Goal: Information Seeking & Learning: Learn about a topic

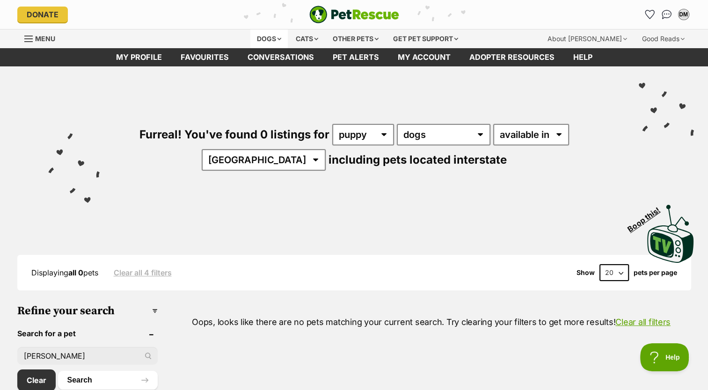
click at [264, 38] on div "Dogs" at bounding box center [268, 38] width 37 height 19
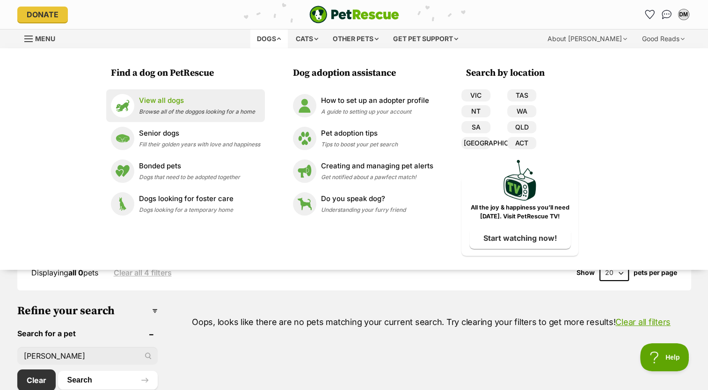
click at [161, 93] on li "View all dogs Browse all of the doggos looking for a home" at bounding box center [185, 105] width 159 height 33
click at [164, 102] on p "View all dogs" at bounding box center [197, 100] width 116 height 11
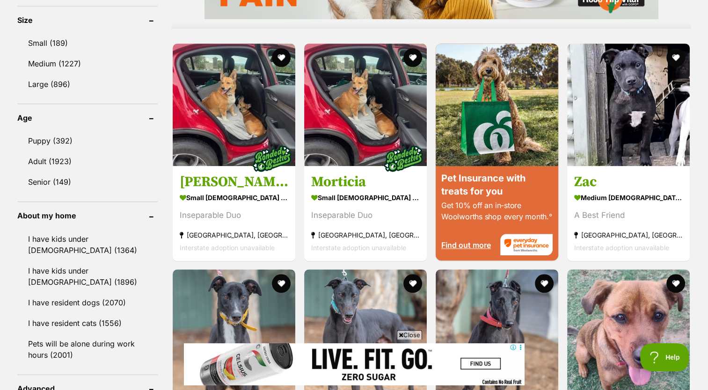
scroll to position [911, 0]
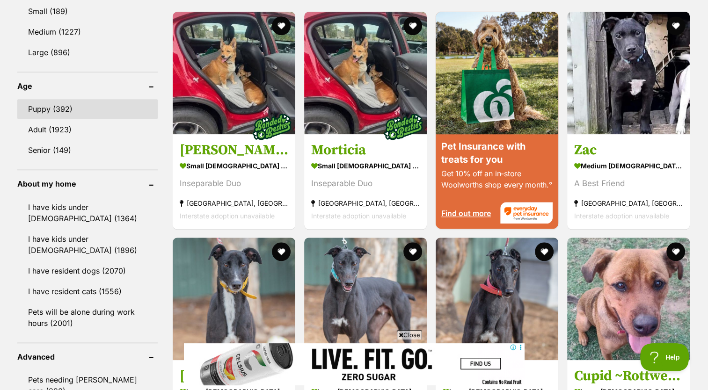
click at [64, 102] on link "Puppy (392)" at bounding box center [87, 109] width 140 height 20
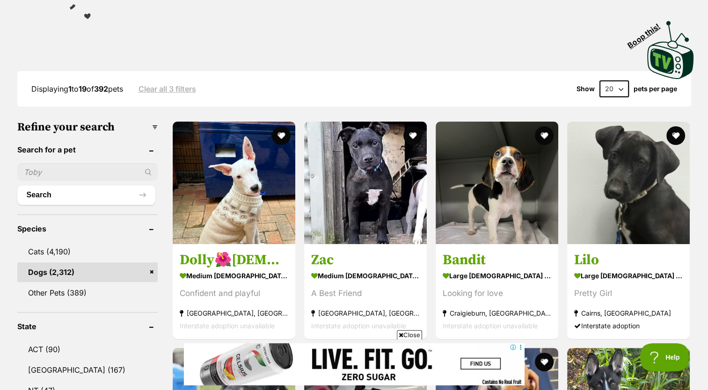
scroll to position [148, 0]
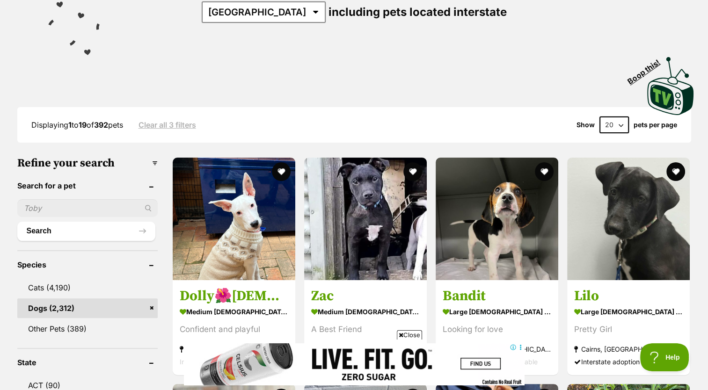
click at [700, 68] on div "Furreal! You've found 392 listings for any age puppy adult senior any type of p…" at bounding box center [354, 18] width 708 height 198
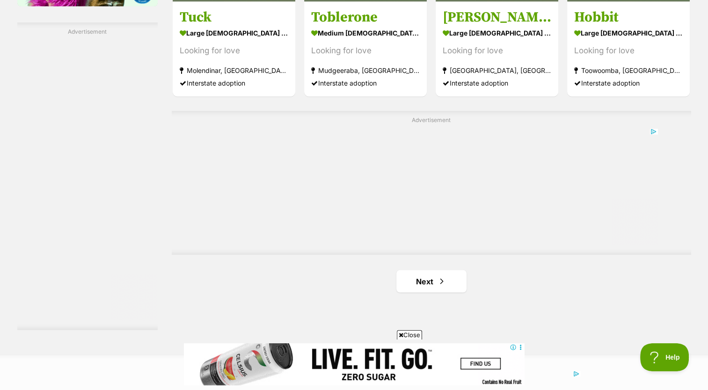
scroll to position [0, 0]
click at [431, 283] on link "Next" at bounding box center [431, 281] width 70 height 22
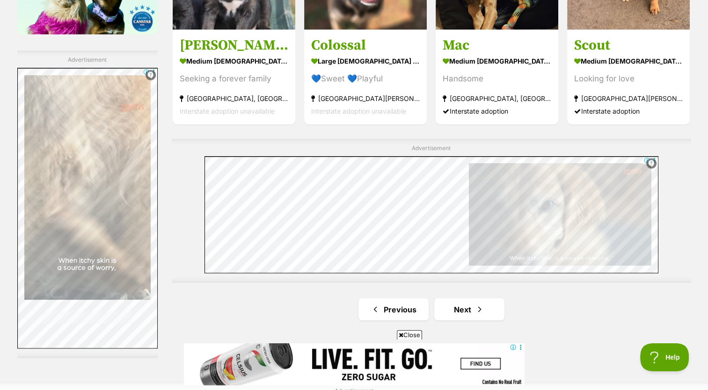
scroll to position [1577, 0]
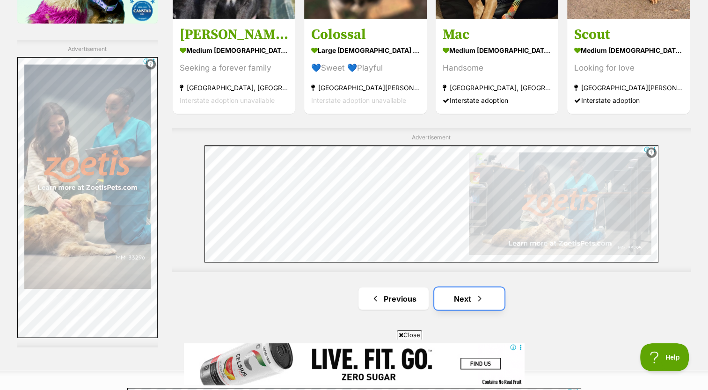
click at [476, 298] on span "Next page" at bounding box center [479, 298] width 9 height 11
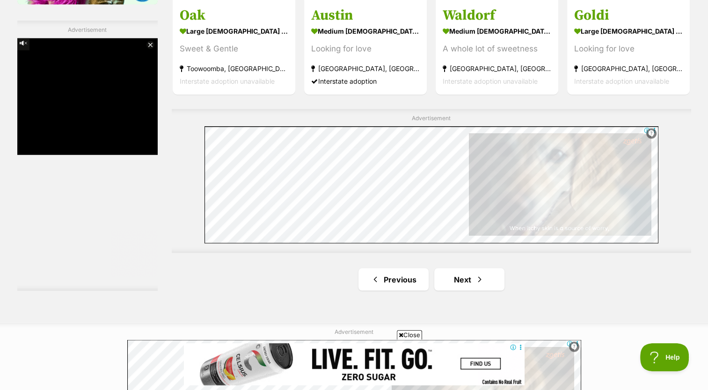
scroll to position [1606, 0]
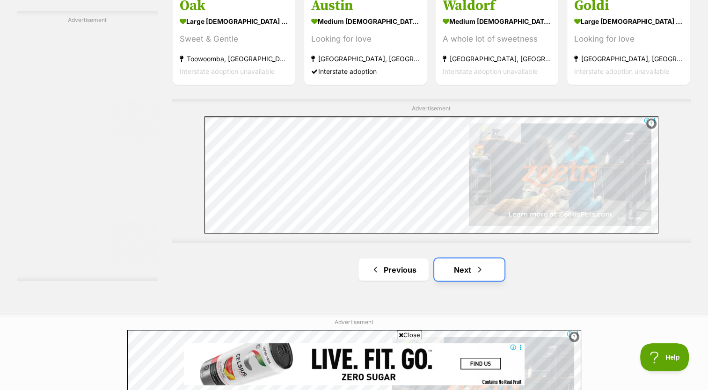
click at [475, 276] on link "Next" at bounding box center [469, 269] width 70 height 22
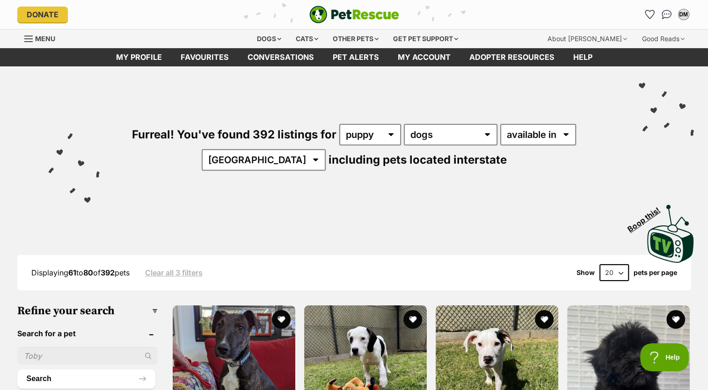
click at [603, 81] on div "Furreal! You've found 392 listings for any age puppy adult senior any type of p…" at bounding box center [354, 131] width 680 height 130
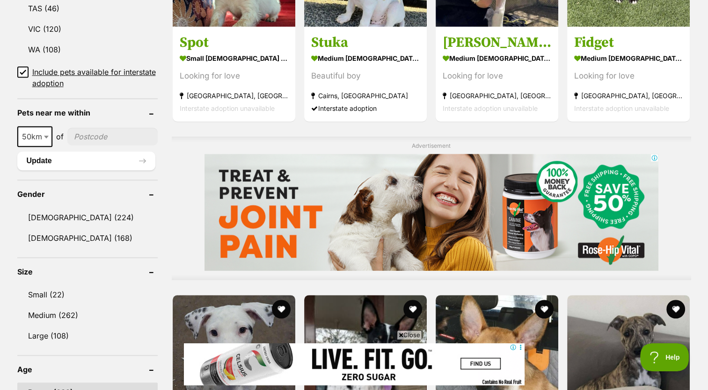
scroll to position [636, 0]
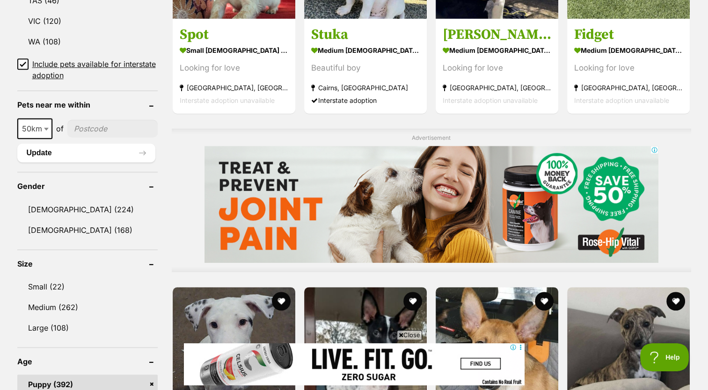
drag, startPoint x: 660, startPoint y: 132, endPoint x: 675, endPoint y: 161, distance: 33.1
click at [675, 161] on div "Advertisement" at bounding box center [431, 201] width 519 height 144
click at [675, 161] on div at bounding box center [431, 204] width 519 height 117
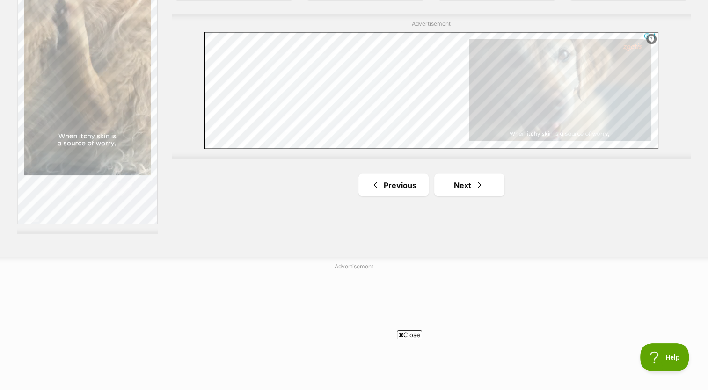
scroll to position [1722, 0]
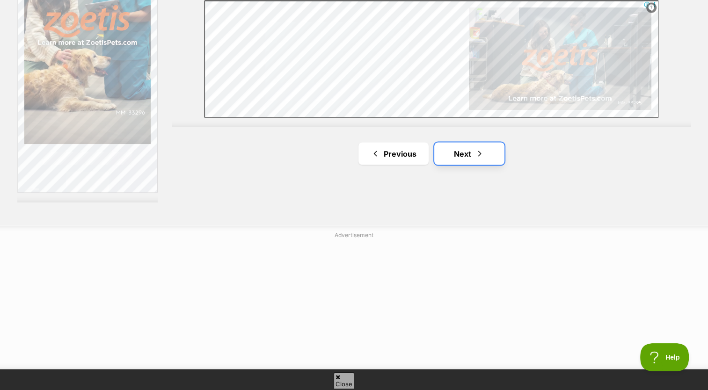
click at [462, 147] on link "Next" at bounding box center [469, 153] width 70 height 22
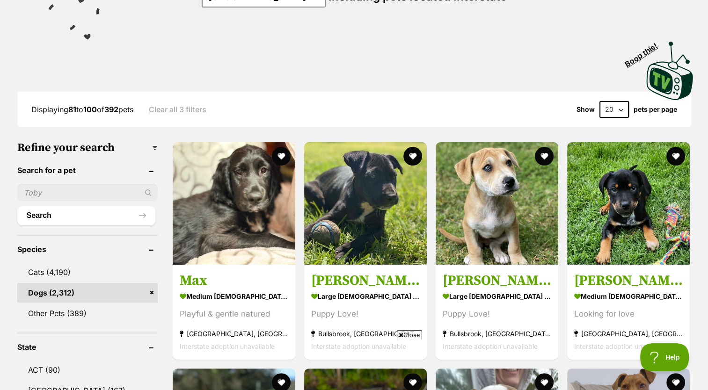
click at [684, 83] on img at bounding box center [670, 71] width 51 height 62
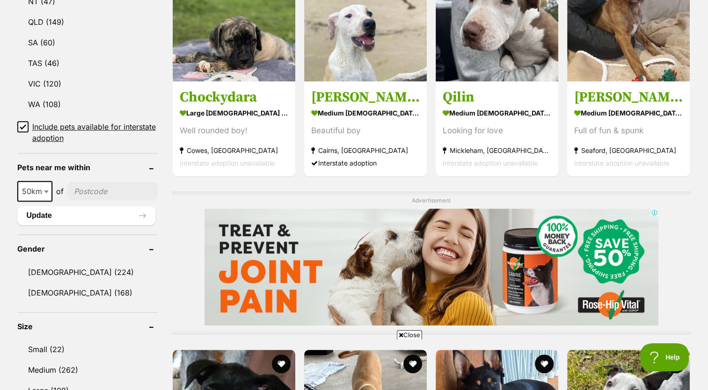
scroll to position [570, 0]
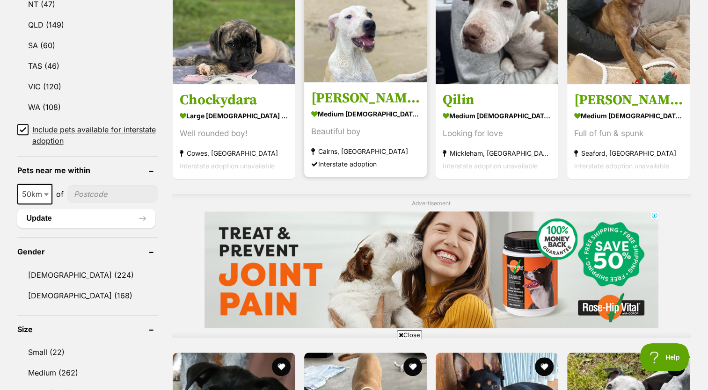
click at [363, 145] on section "medium male Dog Beautiful boy Cairns, QLD Interstate adoption" at bounding box center [365, 138] width 109 height 63
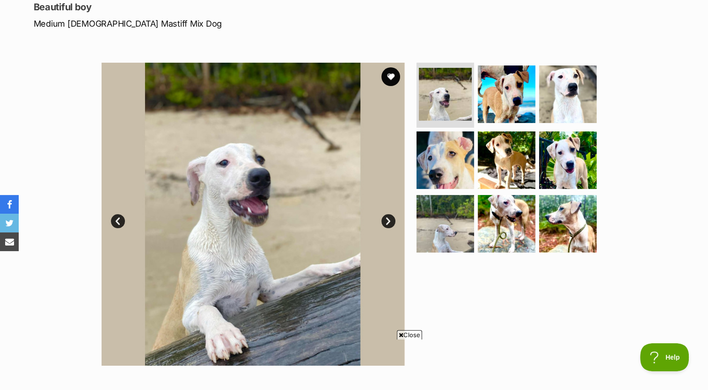
scroll to position [136, 0]
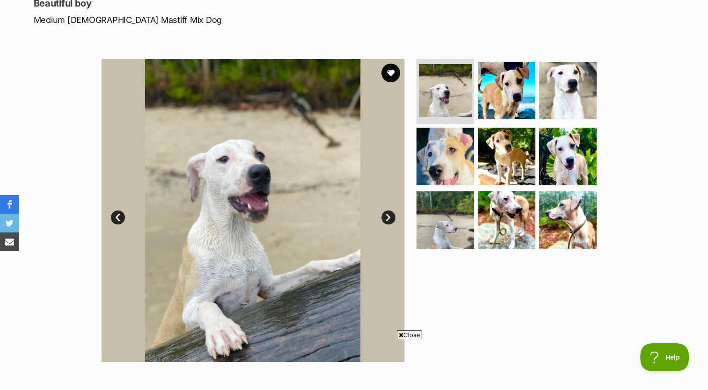
click at [390, 217] on link "Next" at bounding box center [388, 217] width 14 height 14
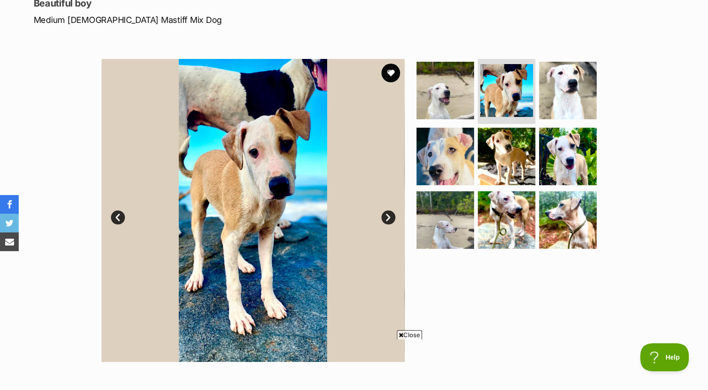
click at [390, 217] on link "Next" at bounding box center [388, 217] width 14 height 14
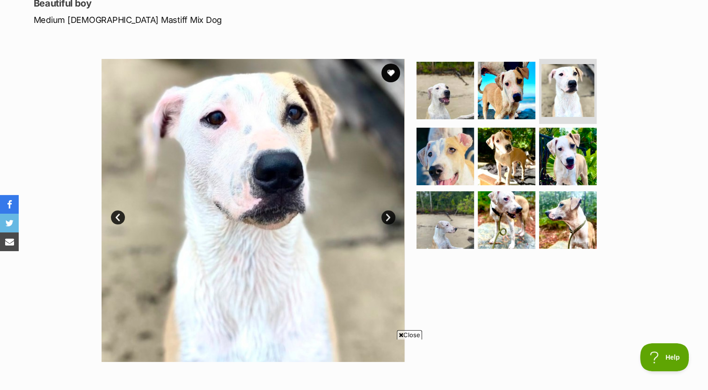
scroll to position [0, 0]
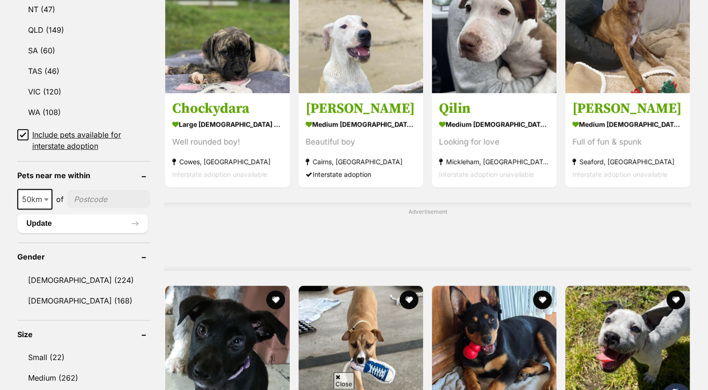
scroll to position [565, 0]
click at [637, 234] on div "Advertisement" at bounding box center [427, 237] width 526 height 68
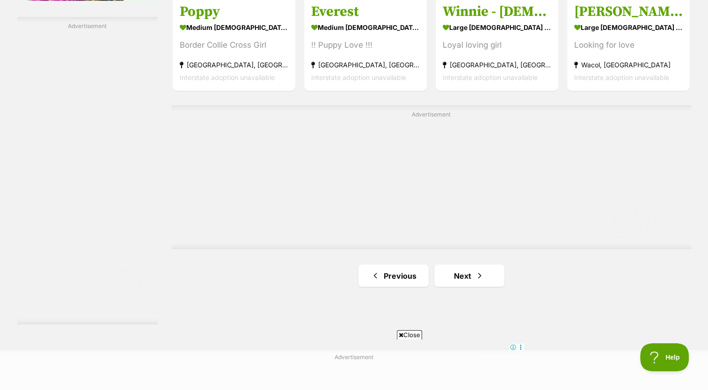
scroll to position [1600, 0]
click at [473, 274] on link "Next" at bounding box center [469, 275] width 70 height 22
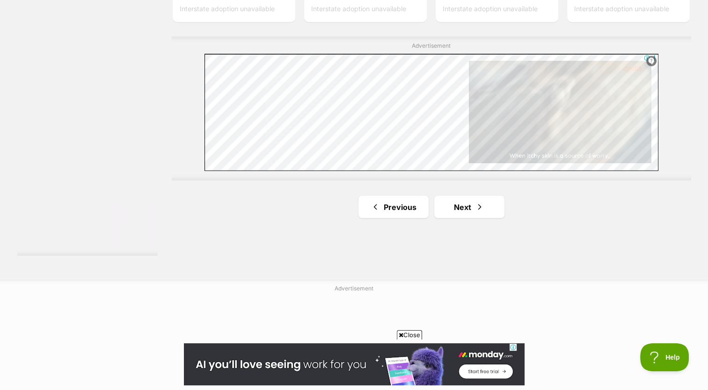
scroll to position [1683, 0]
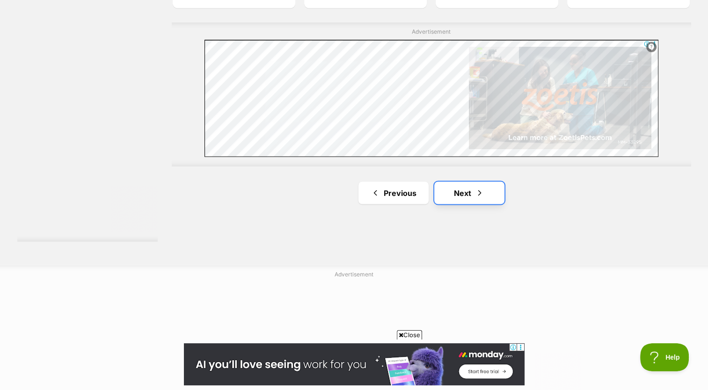
click at [485, 201] on link "Next" at bounding box center [469, 192] width 70 height 22
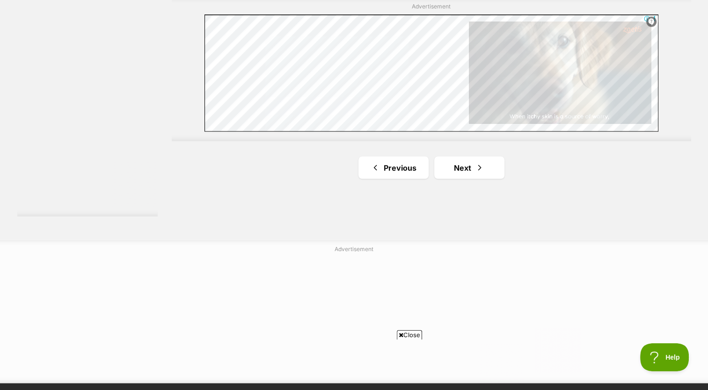
scroll to position [1709, 0]
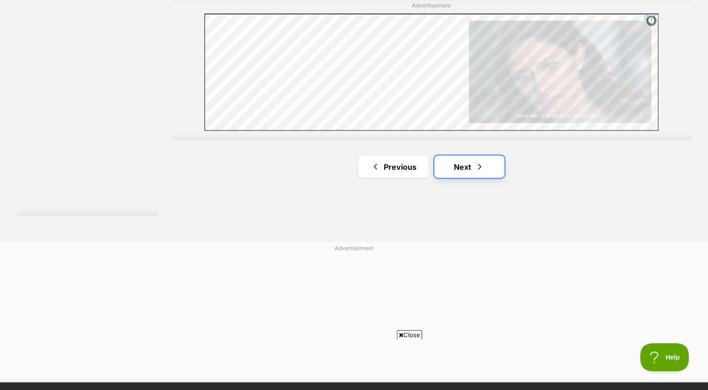
click at [491, 173] on link "Next" at bounding box center [469, 166] width 70 height 22
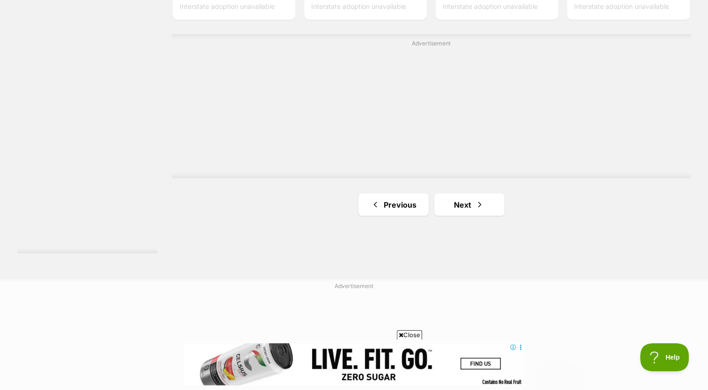
scroll to position [1673, 0]
click at [477, 208] on link "Next" at bounding box center [469, 202] width 70 height 22
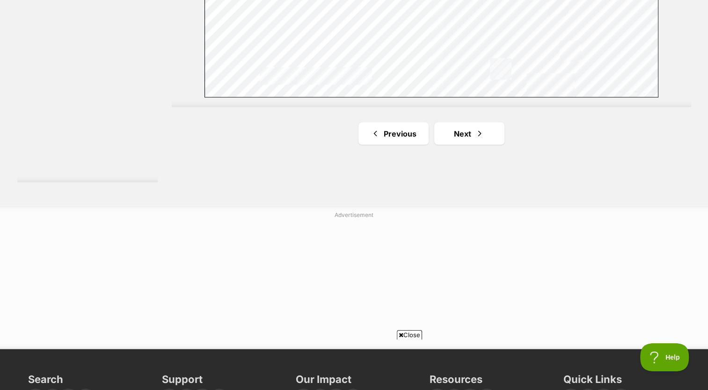
scroll to position [1746, 0]
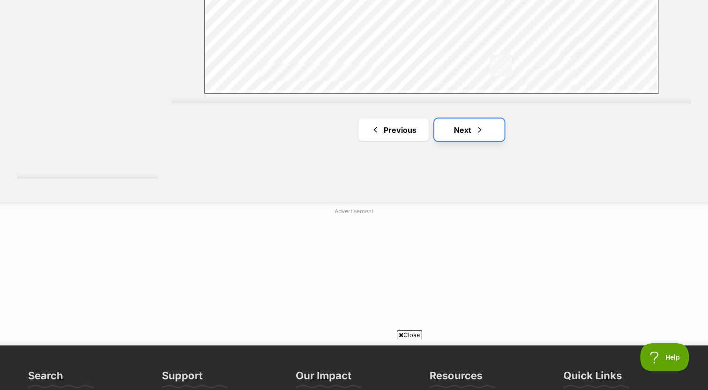
click at [478, 134] on span "Next page" at bounding box center [479, 129] width 9 height 11
